Goal: Task Accomplishment & Management: Manage account settings

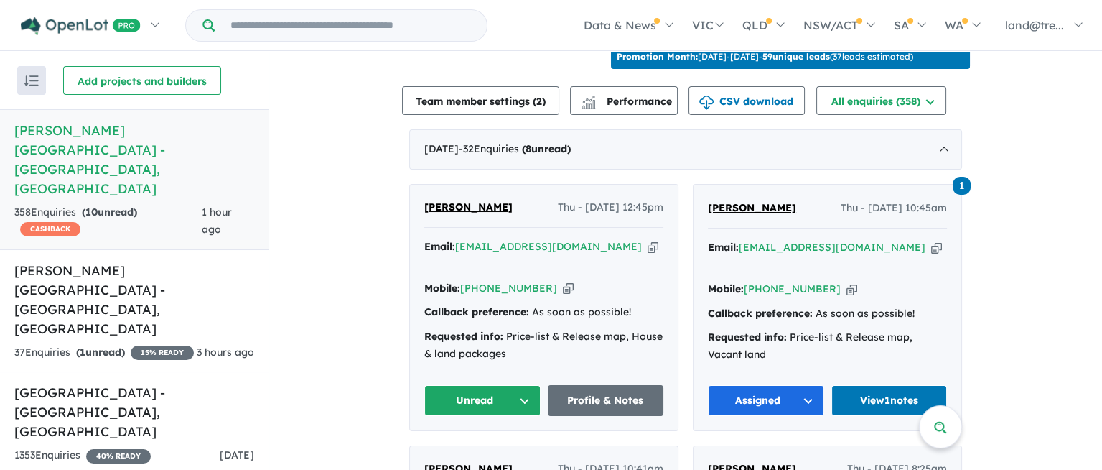
scroll to position [529, 0]
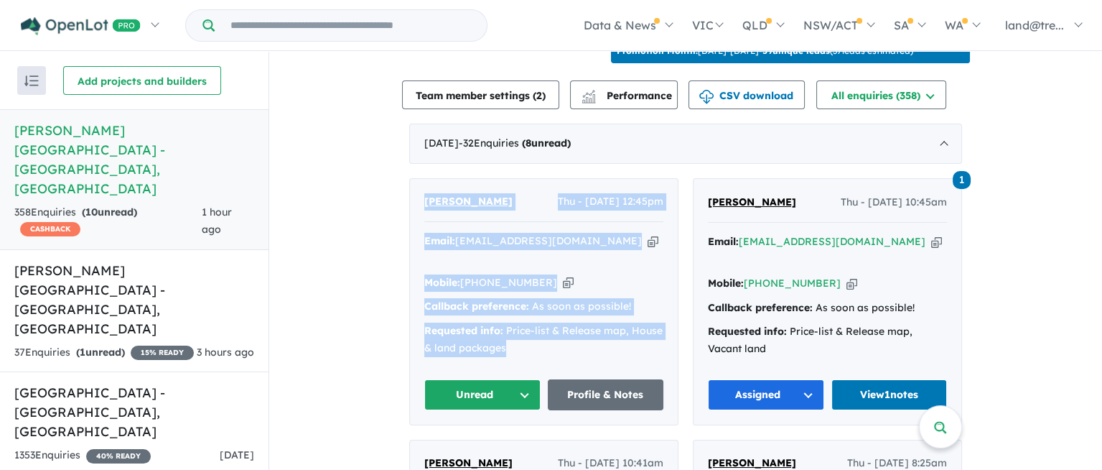
drag, startPoint x: 409, startPoint y: 169, endPoint x: 655, endPoint y: 320, distance: 289.2
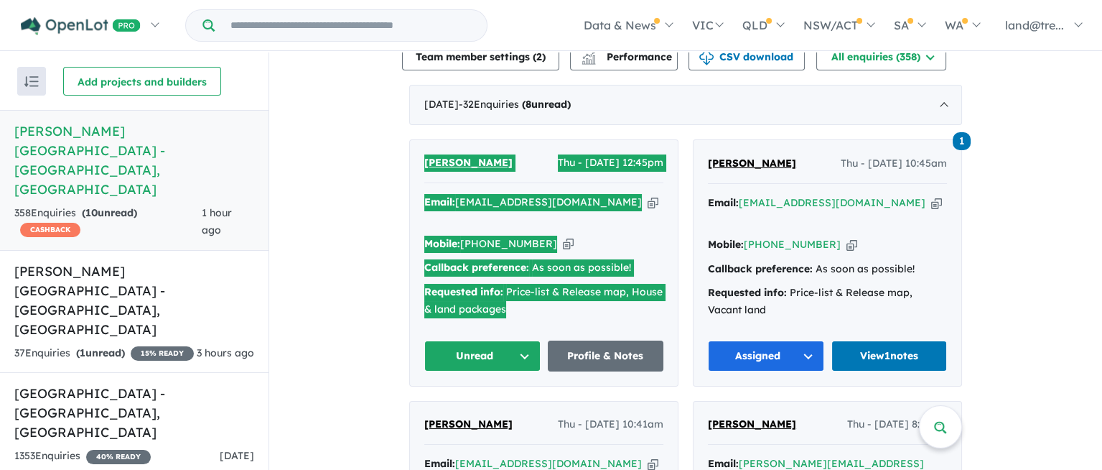
scroll to position [569, 0]
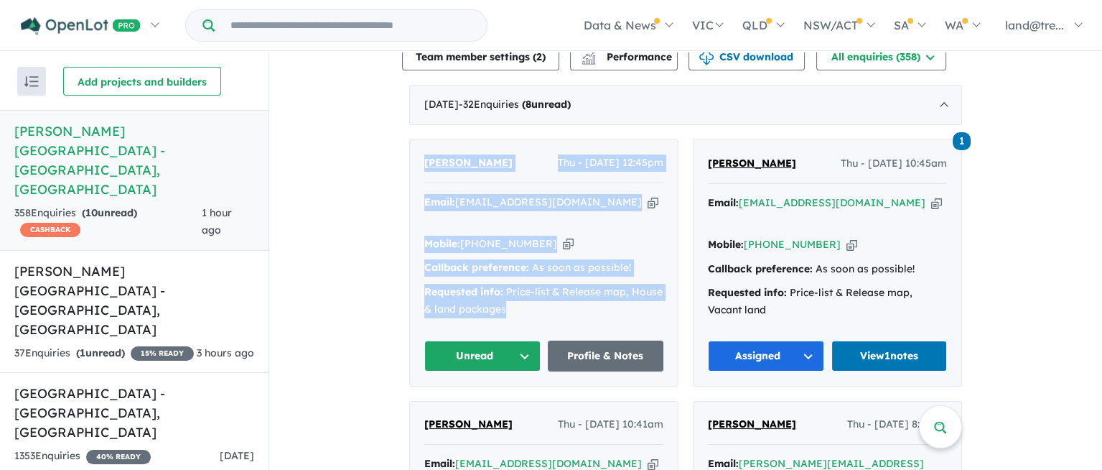
click at [516, 340] on button "Unread" at bounding box center [482, 355] width 116 height 31
click at [470, 406] on button "Assigned" at bounding box center [487, 422] width 125 height 33
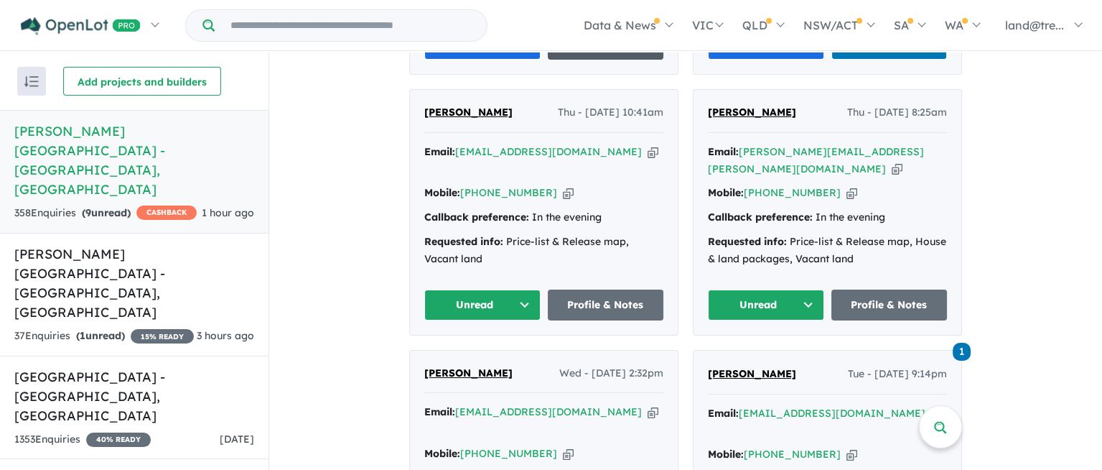
scroll to position [881, 0]
click at [516, 289] on button "Unread" at bounding box center [482, 304] width 116 height 31
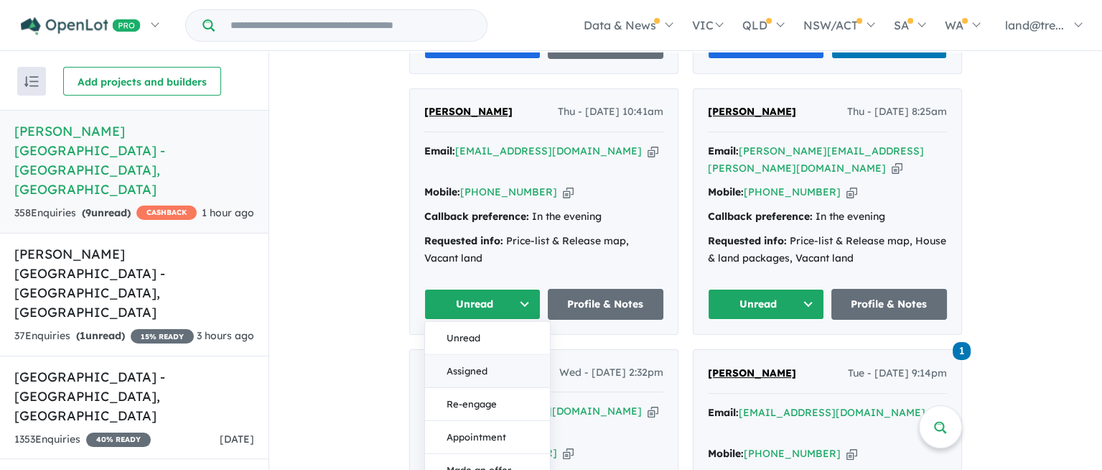
click at [487, 354] on button "Assigned" at bounding box center [487, 370] width 125 height 33
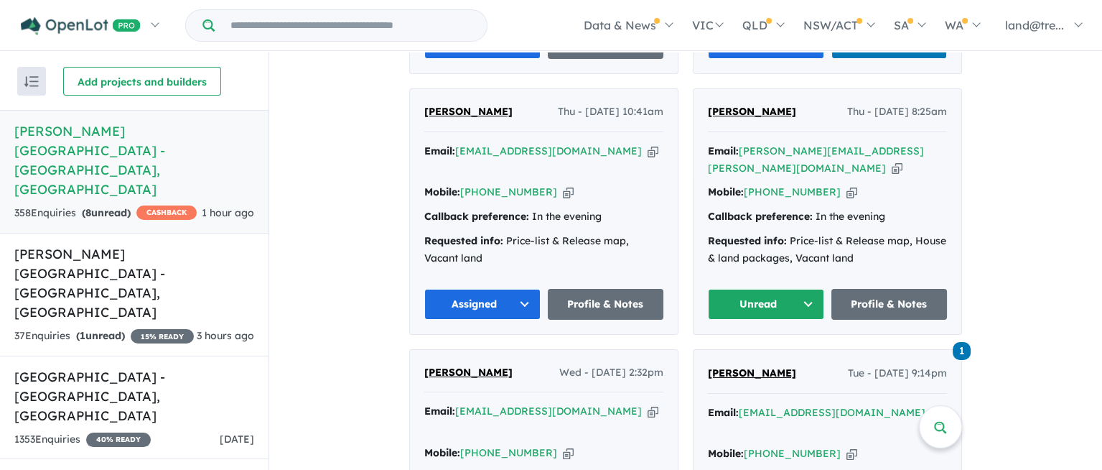
click at [809, 289] on button "Unread" at bounding box center [766, 304] width 116 height 31
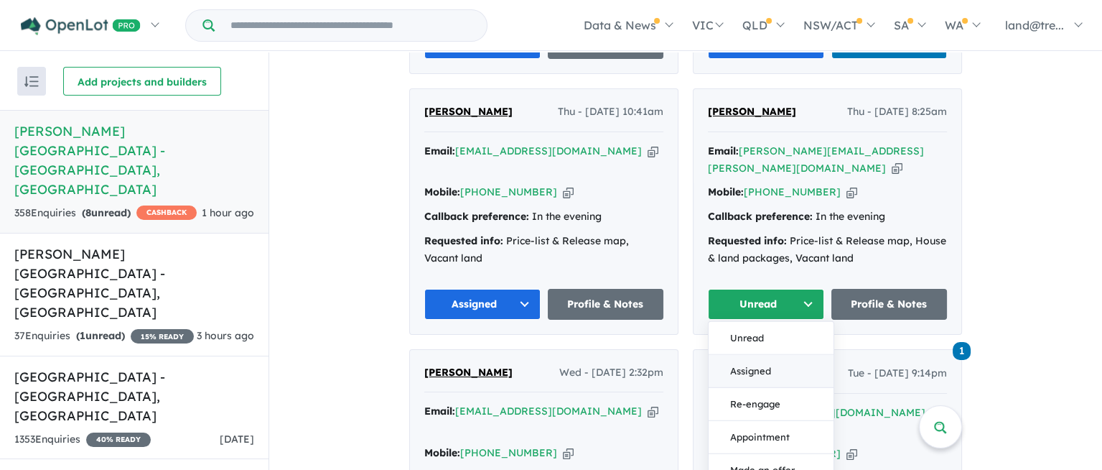
click at [760, 354] on button "Assigned" at bounding box center [771, 370] width 125 height 33
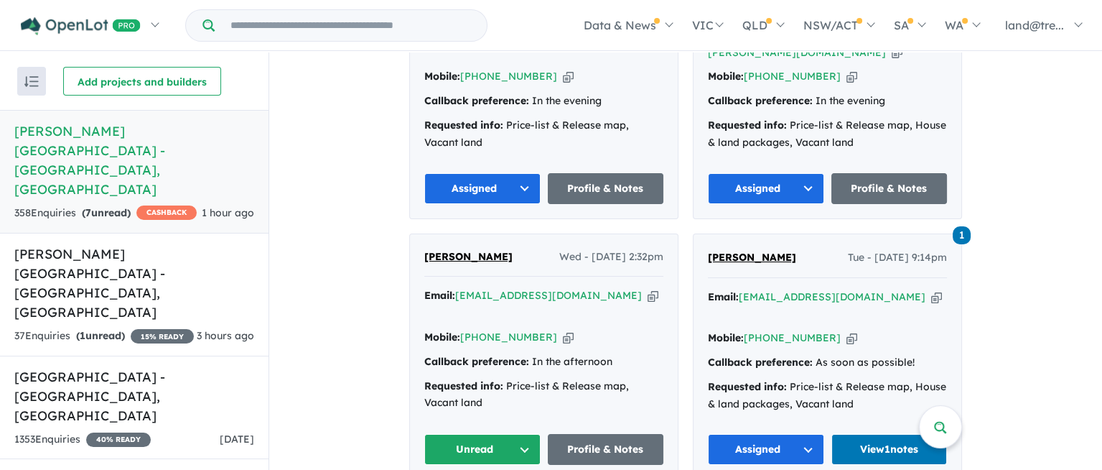
scroll to position [1086, 0]
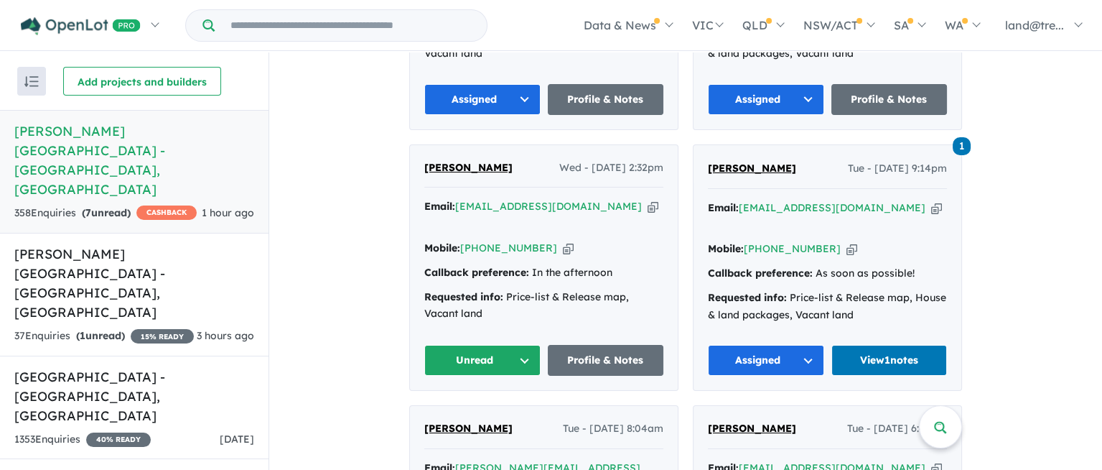
click at [518, 345] on button "Unread" at bounding box center [482, 360] width 116 height 31
click at [485, 411] on button "Assigned" at bounding box center [487, 427] width 125 height 33
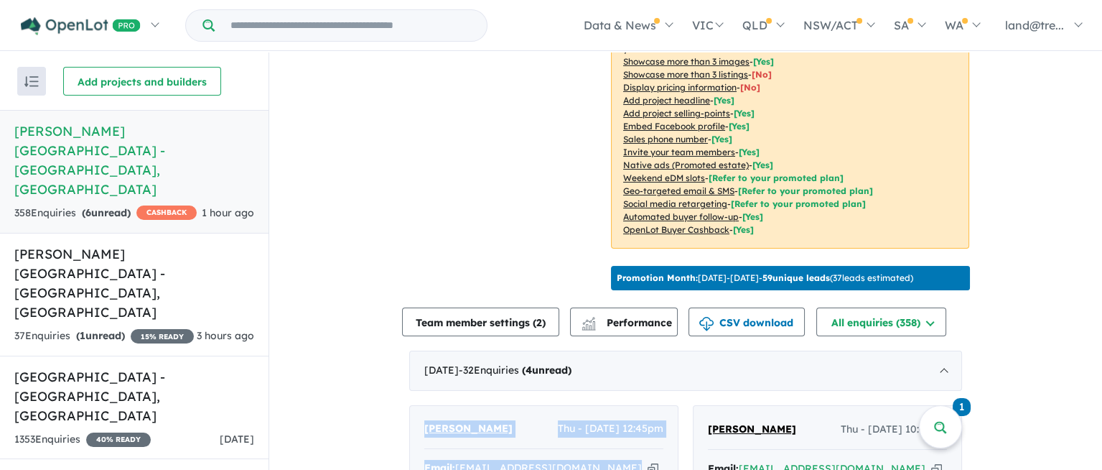
scroll to position [365, 0]
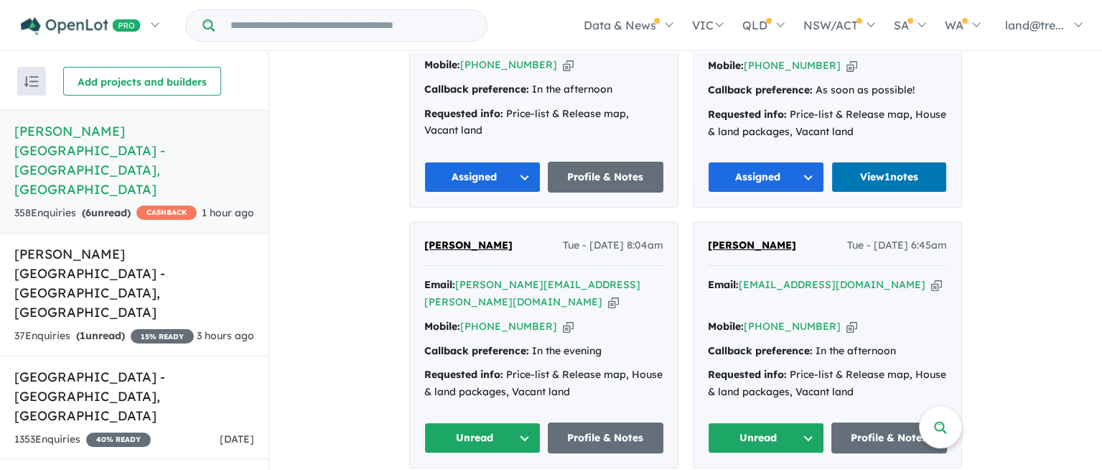
scroll to position [1357, 0]
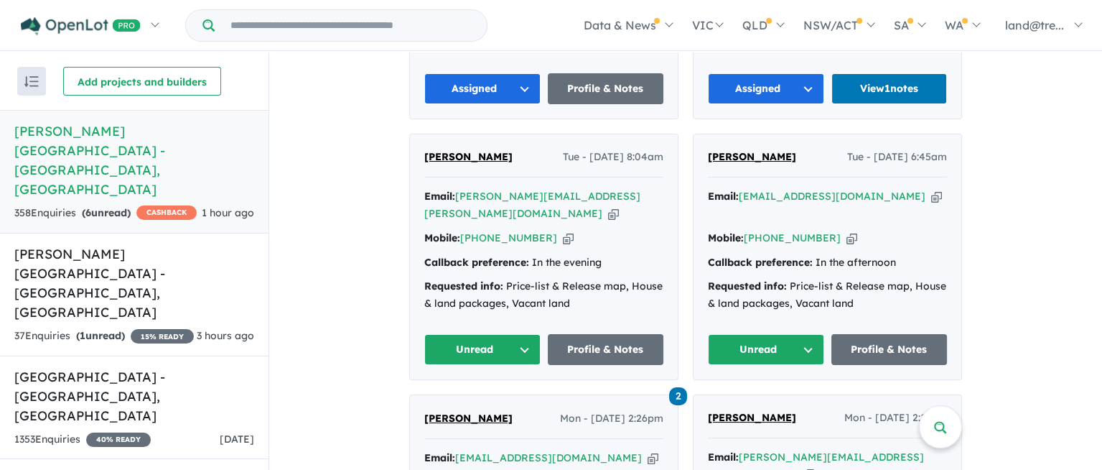
click at [520, 334] on button "Unread" at bounding box center [482, 349] width 116 height 31
click at [483, 400] on button "Assigned" at bounding box center [487, 416] width 125 height 33
click at [803, 334] on button "Unread" at bounding box center [766, 349] width 116 height 31
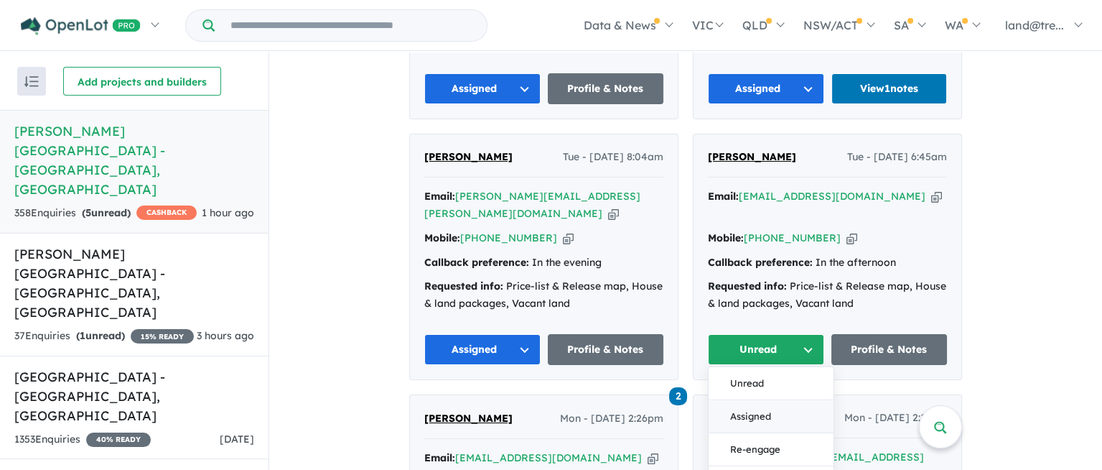
click at [741, 400] on button "Assigned" at bounding box center [771, 416] width 125 height 33
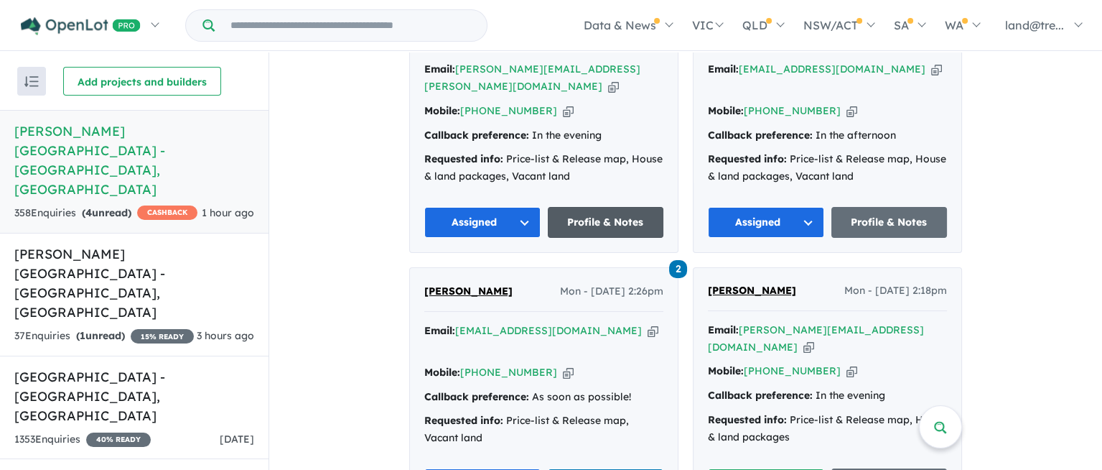
scroll to position [1580, 0]
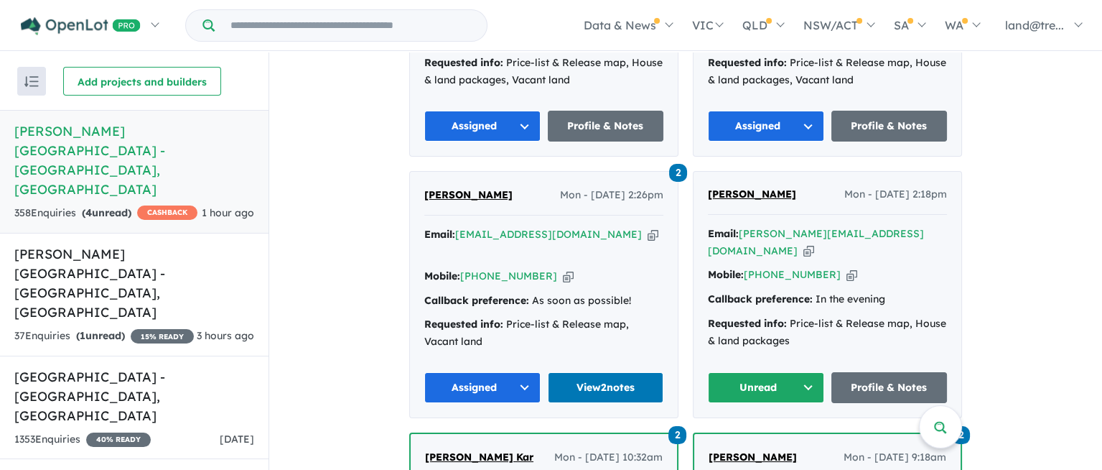
click at [808, 372] on button "Unread" at bounding box center [766, 387] width 116 height 31
click at [756, 438] on button "Assigned" at bounding box center [771, 454] width 125 height 33
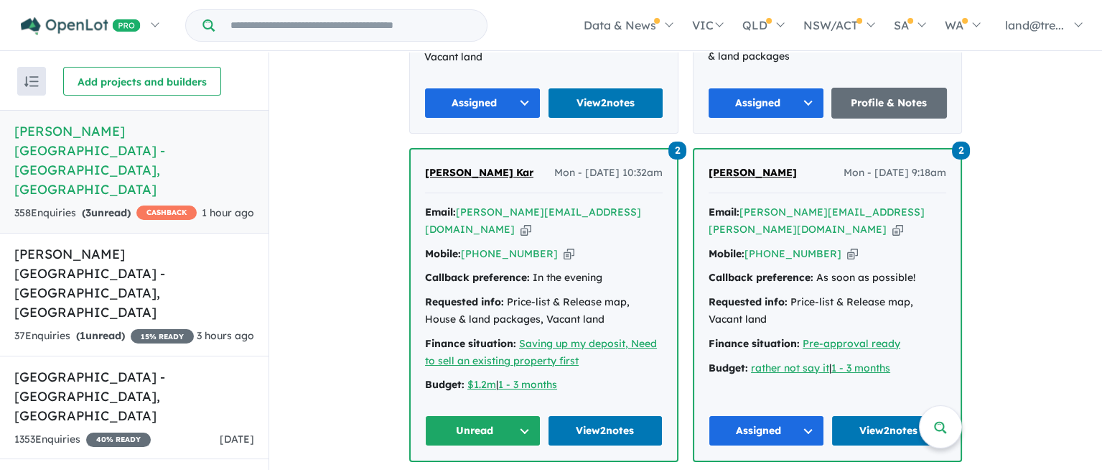
scroll to position [1865, 0]
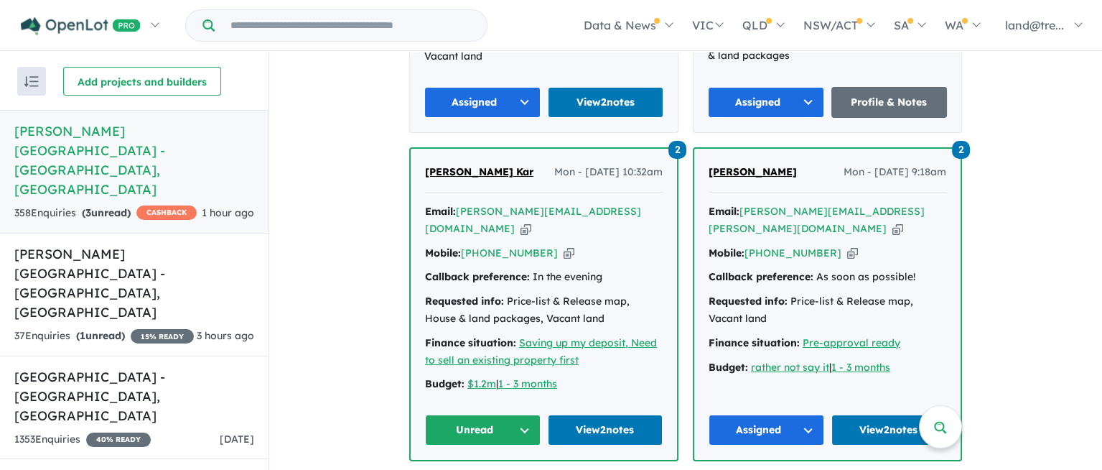
click at [513, 414] on button "Unread" at bounding box center [483, 429] width 116 height 31
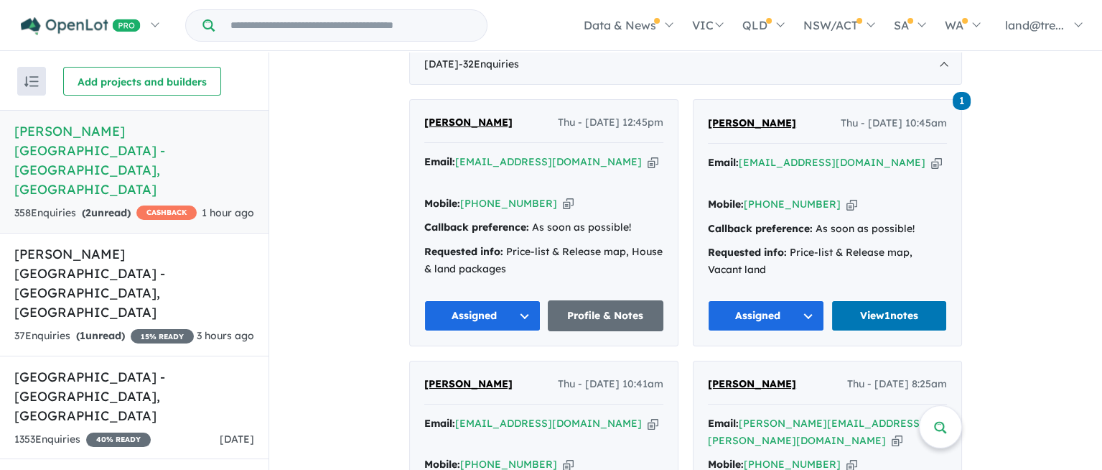
scroll to position [0, 0]
